Goal: Transaction & Acquisition: Purchase product/service

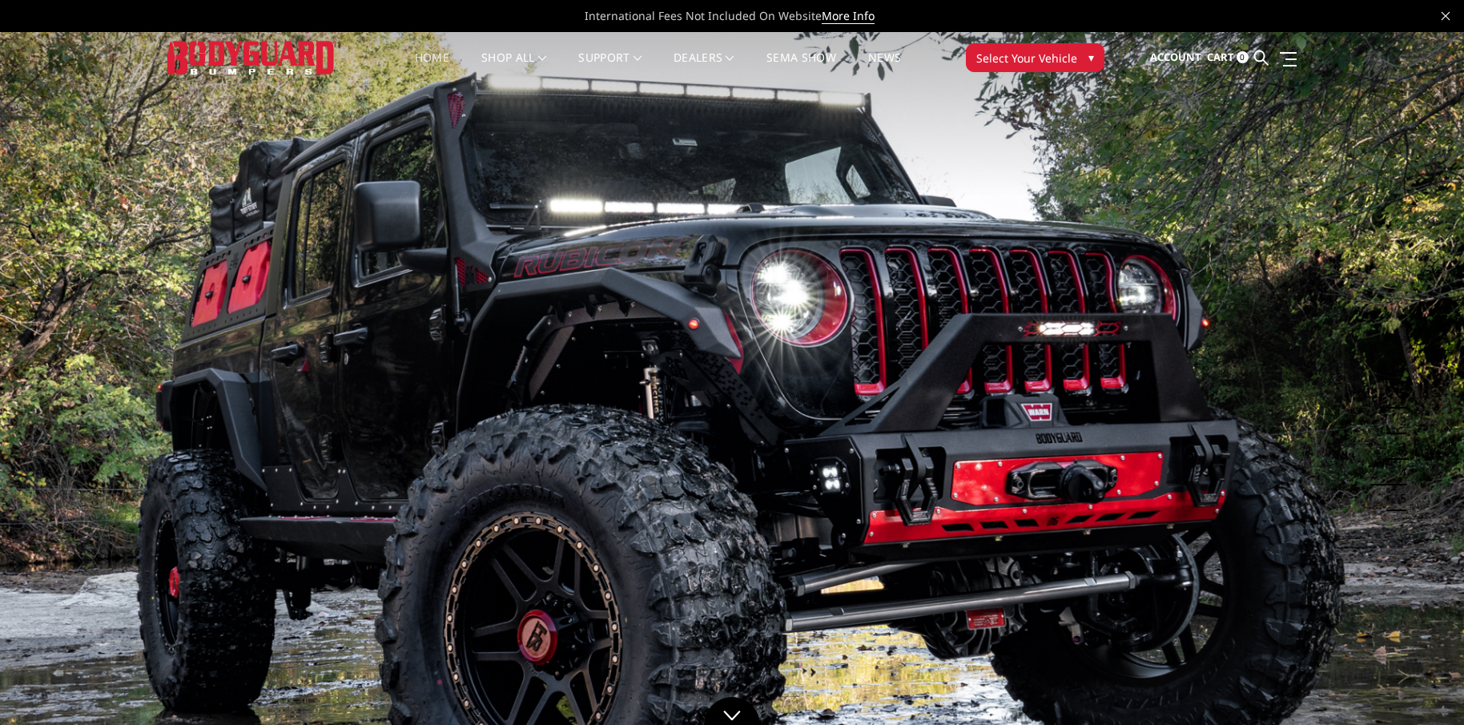
click at [962, 233] on img at bounding box center [732, 443] width 1464 height 823
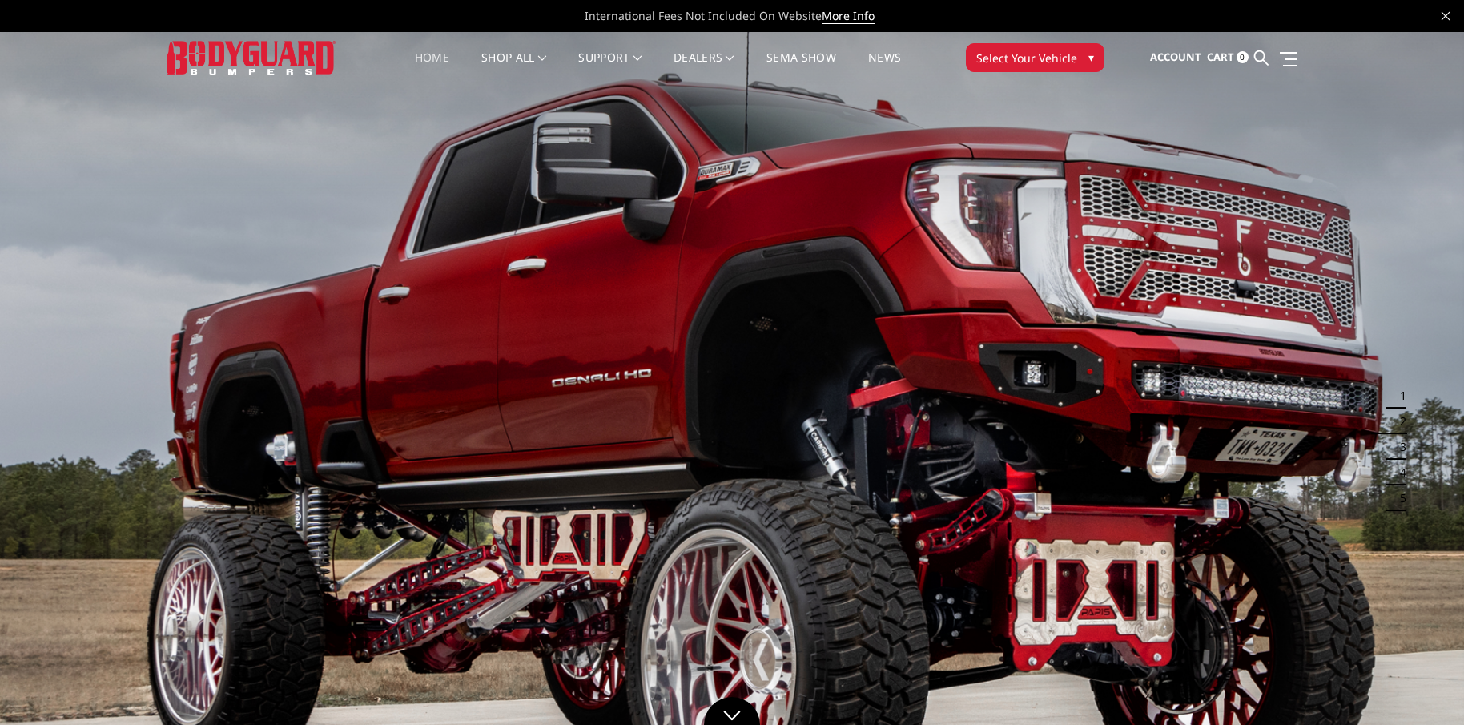
click at [845, 387] on img at bounding box center [732, 443] width 1464 height 823
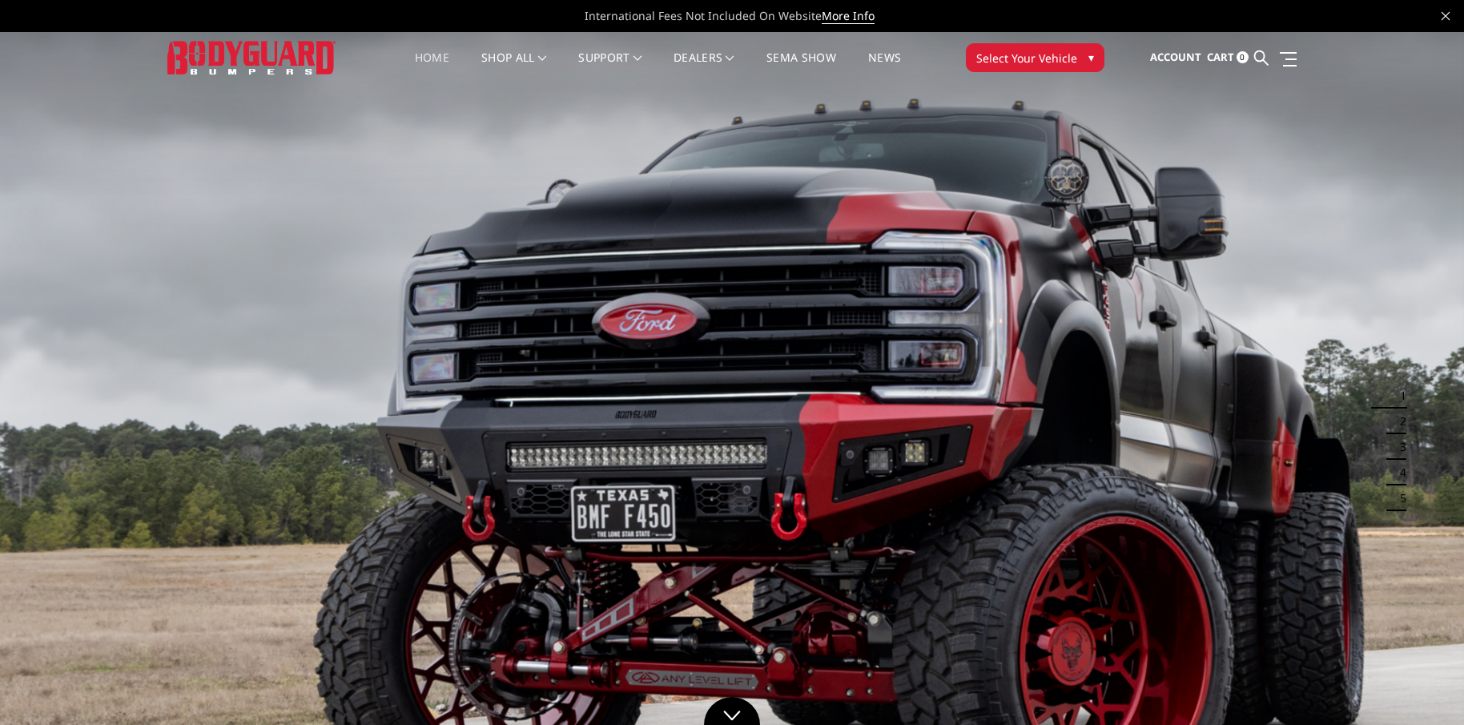
drag, startPoint x: 507, startPoint y: 367, endPoint x: 506, endPoint y: 359, distance: 8.8
click at [506, 359] on img at bounding box center [732, 443] width 1464 height 823
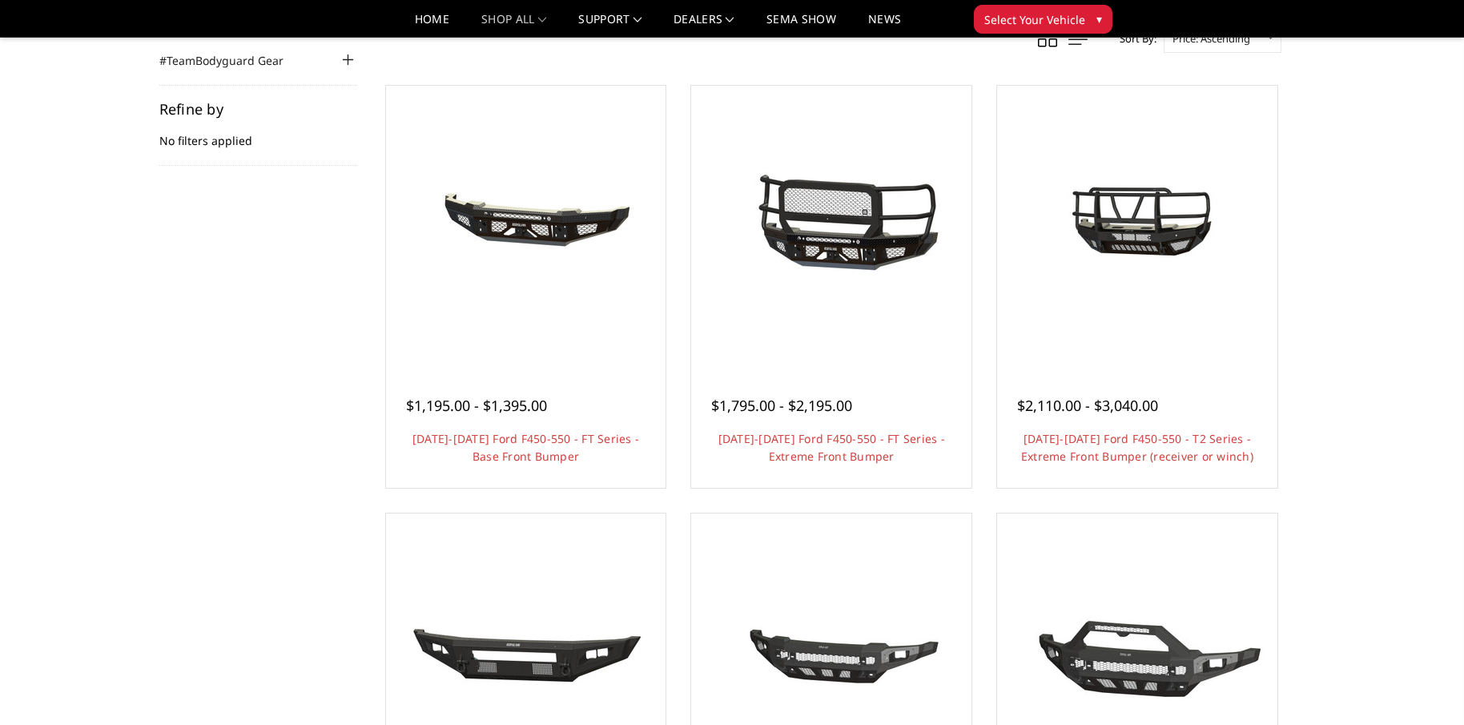
scroll to position [240, 0]
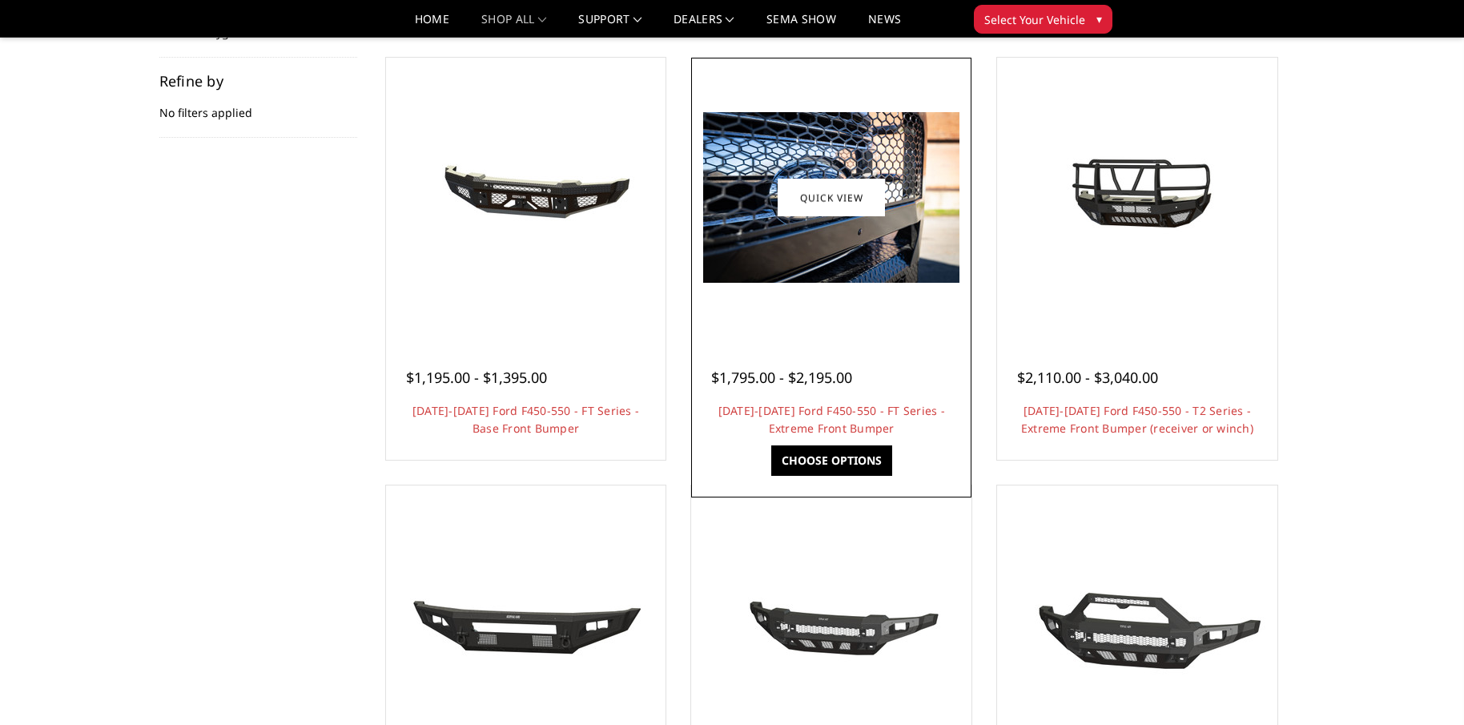
click at [792, 247] on img at bounding box center [831, 197] width 256 height 171
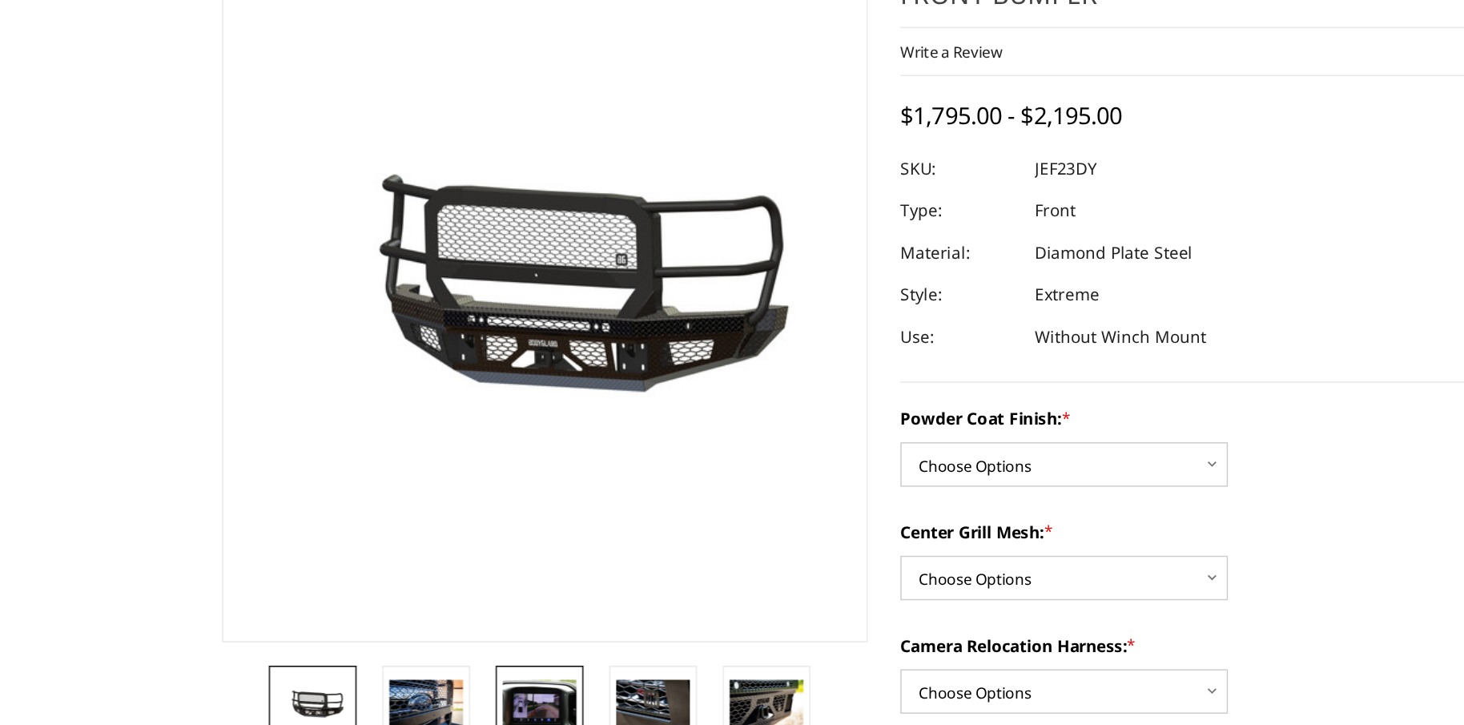
click at [375, 652] on img at bounding box center [372, 651] width 50 height 34
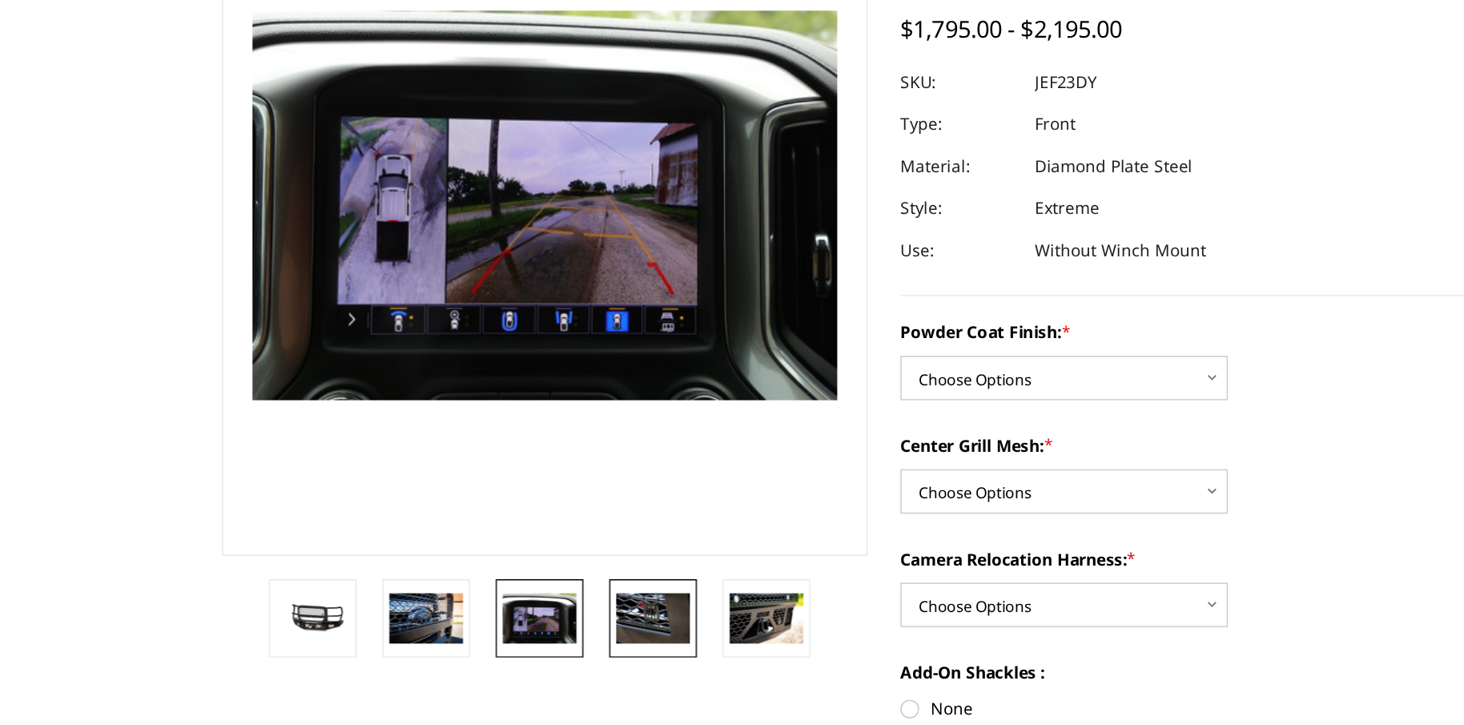
click at [457, 650] on img at bounding box center [450, 651] width 50 height 34
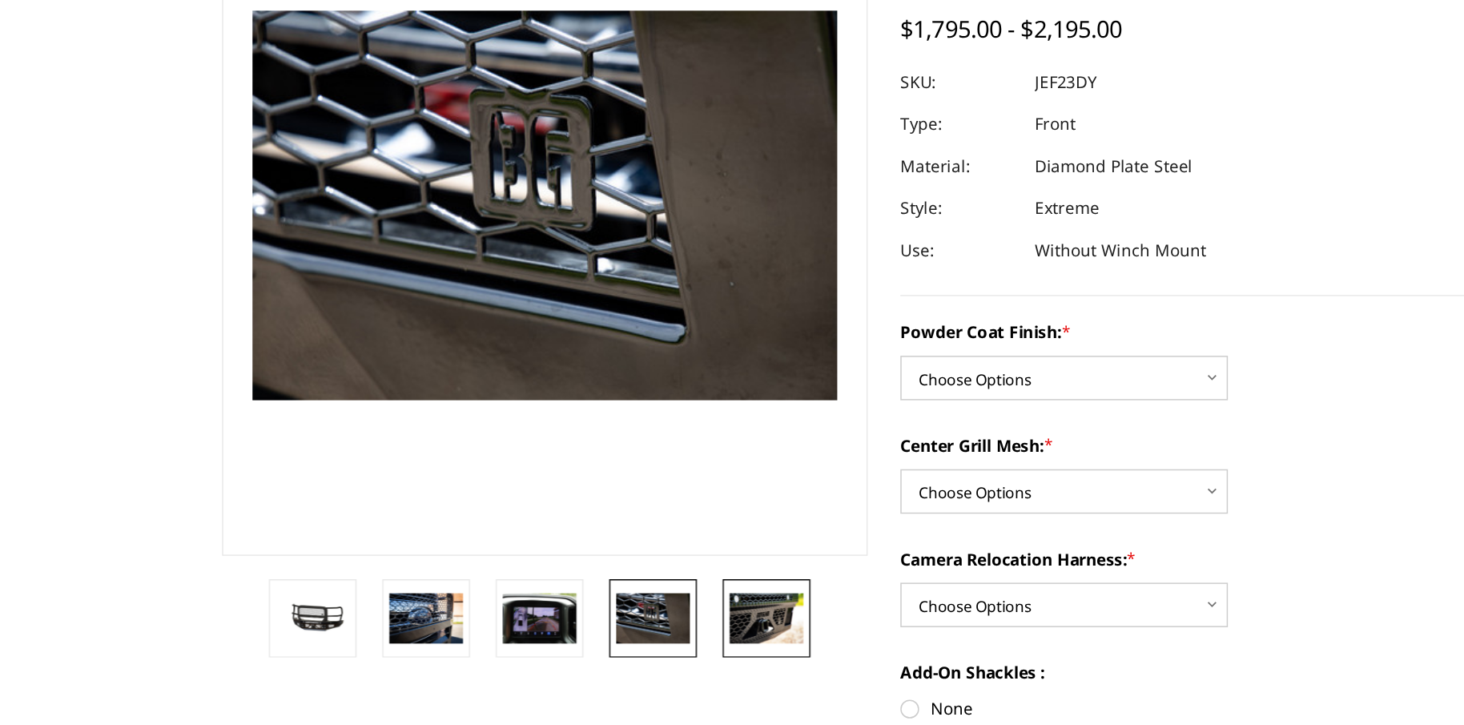
click at [518, 656] on img at bounding box center [528, 651] width 50 height 34
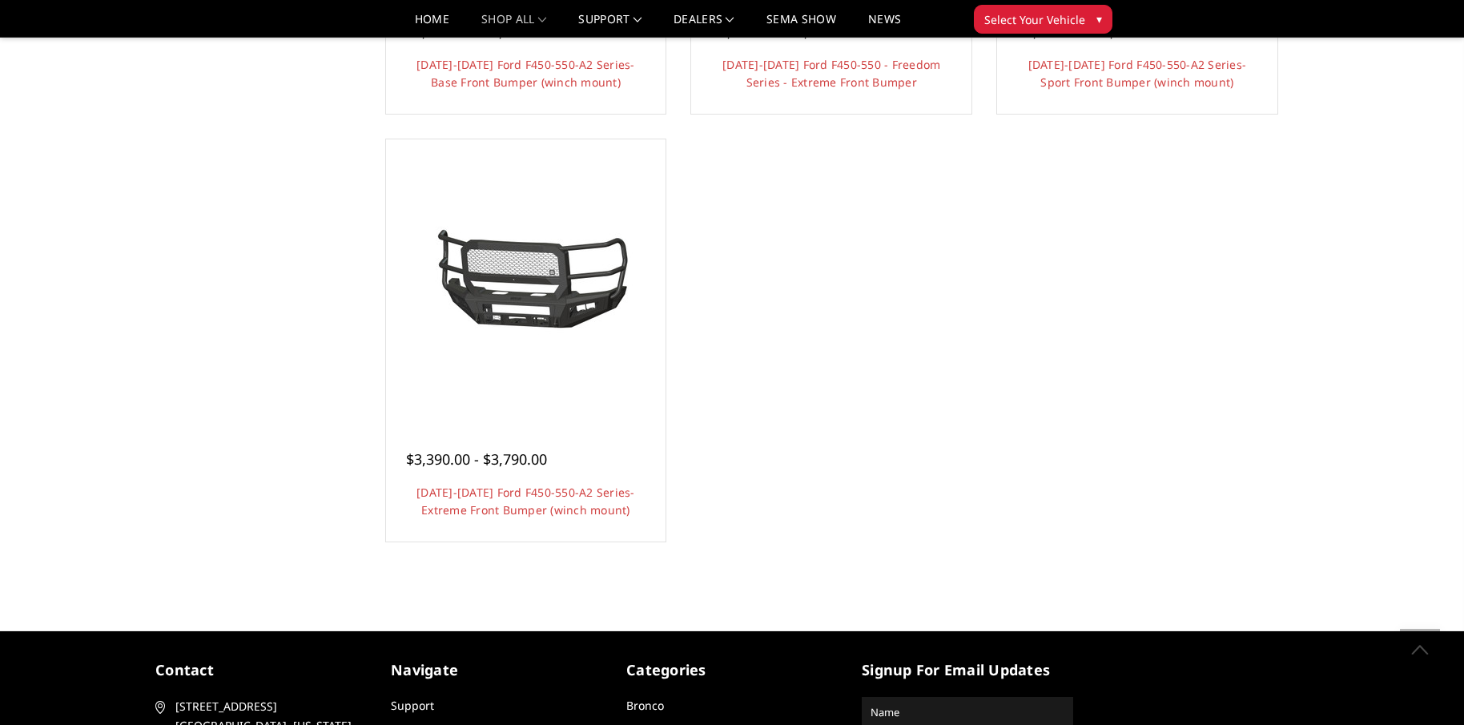
scroll to position [1441, 0]
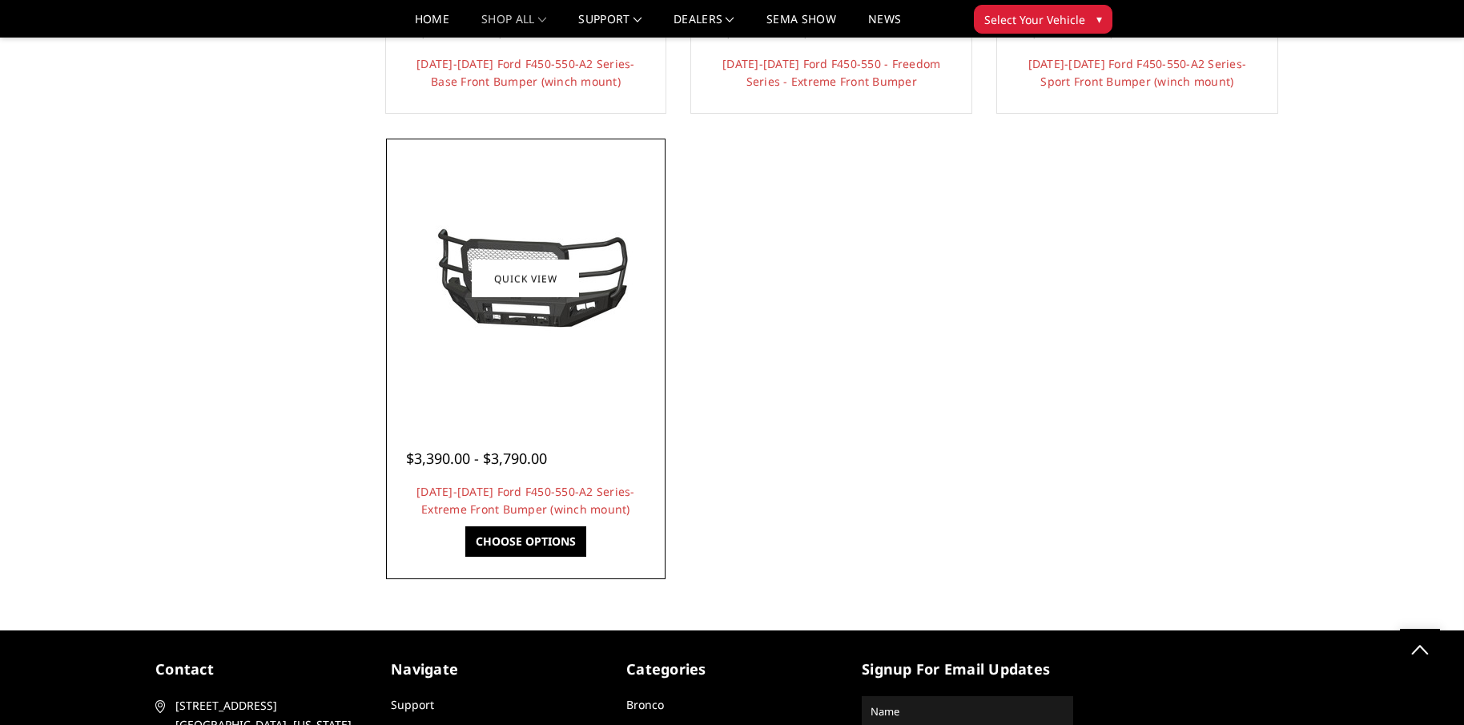
click at [531, 327] on img at bounding box center [525, 279] width 256 height 120
